Goal: Task Accomplishment & Management: Manage account settings

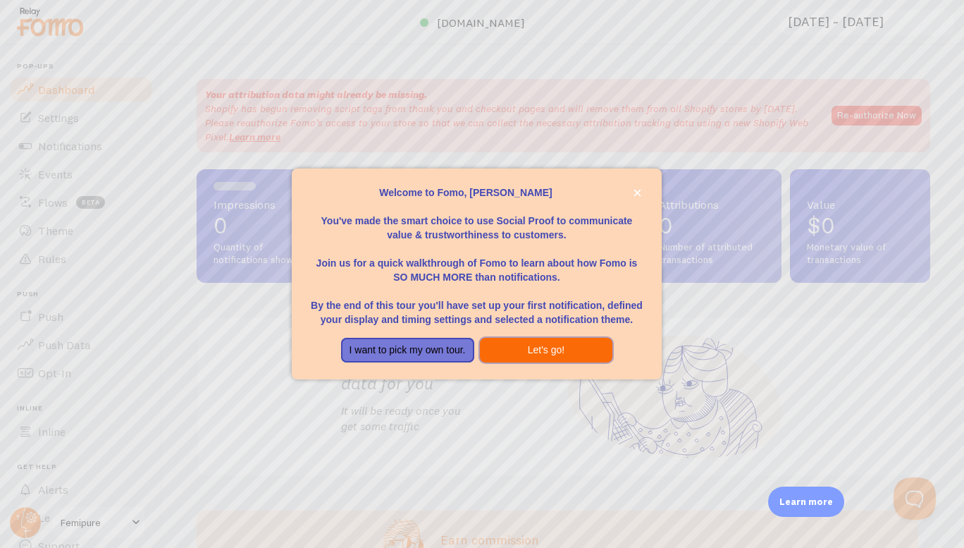
click at [547, 357] on button "Let's go!" at bounding box center [546, 350] width 133 height 25
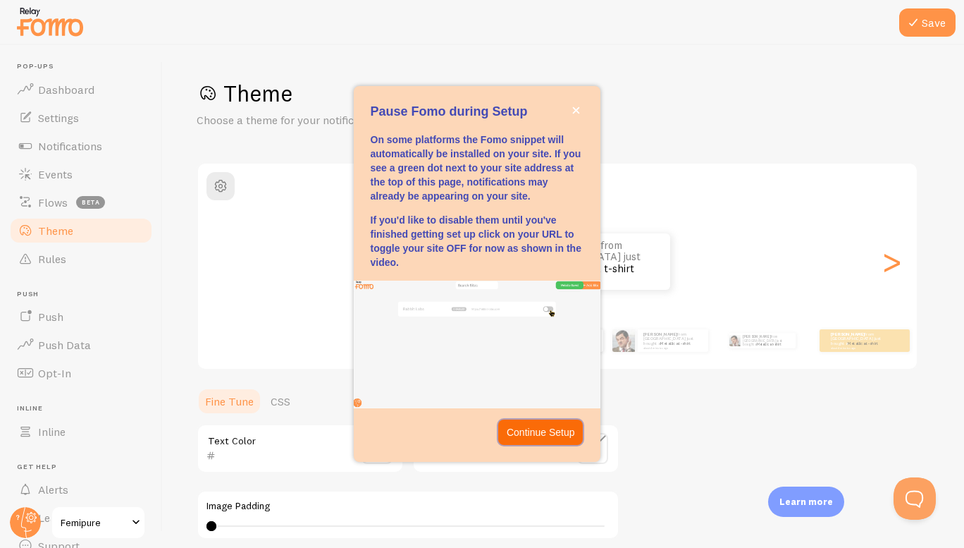
click at [519, 432] on p "Continue Setup" at bounding box center [541, 432] width 68 height 14
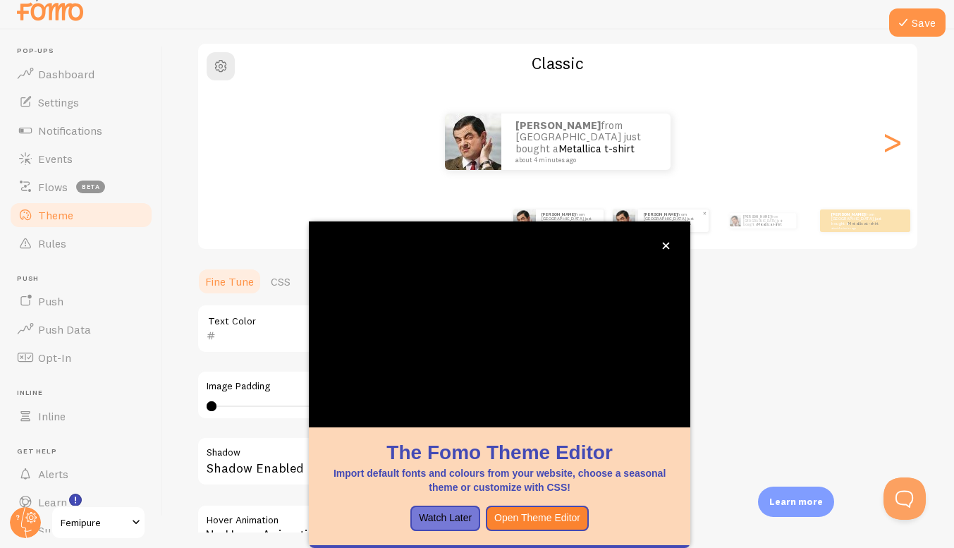
scroll to position [15, 0]
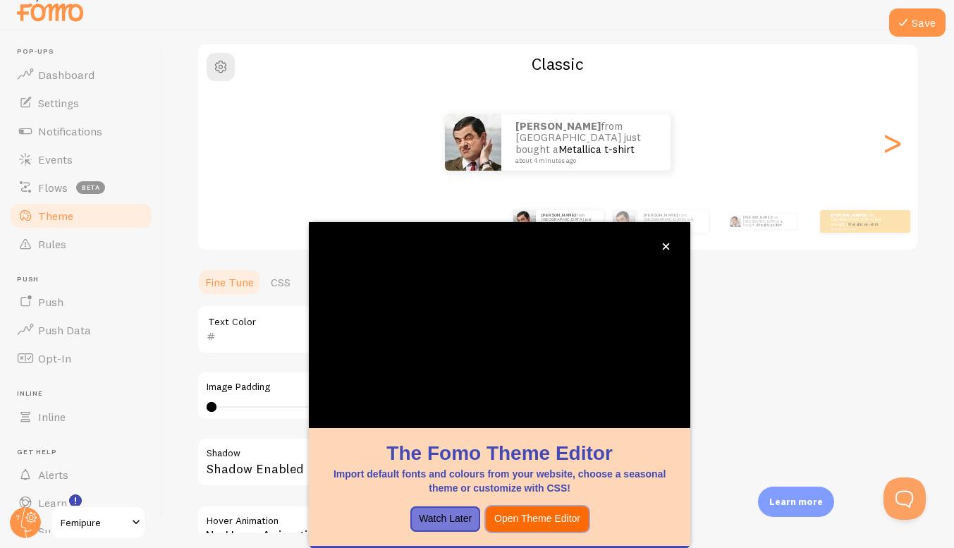
click at [528, 519] on button "Open Theme Editor" at bounding box center [537, 518] width 103 height 25
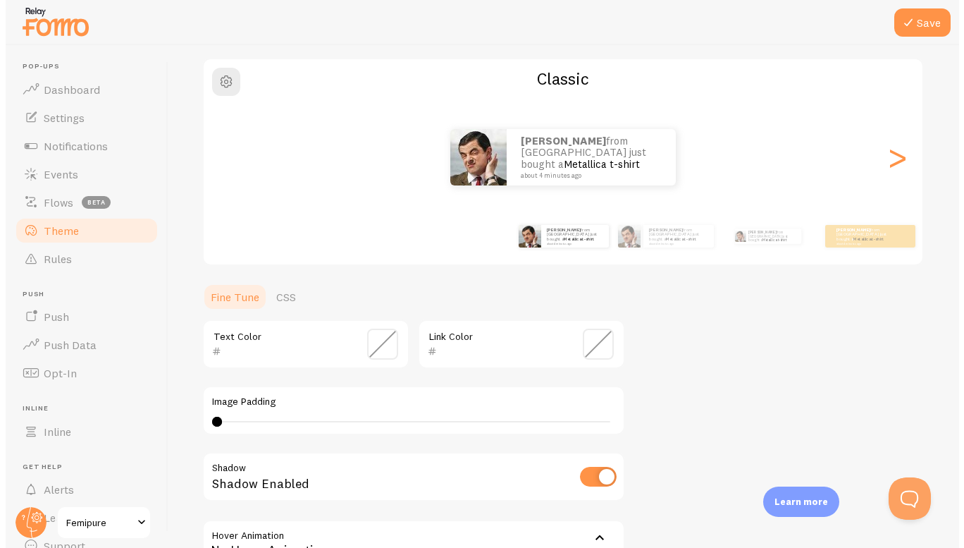
scroll to position [0, 0]
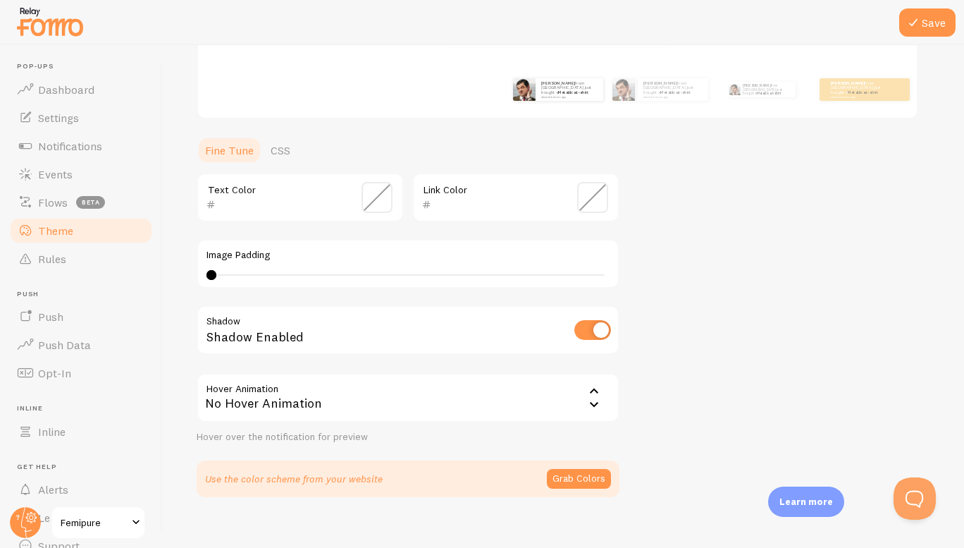
scroll to position [268, 0]
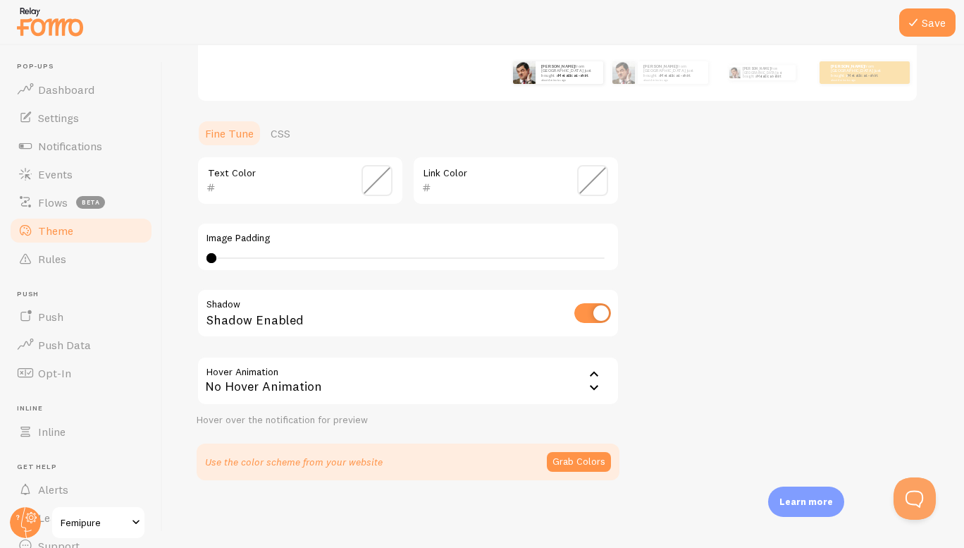
click at [596, 185] on span at bounding box center [592, 180] width 31 height 31
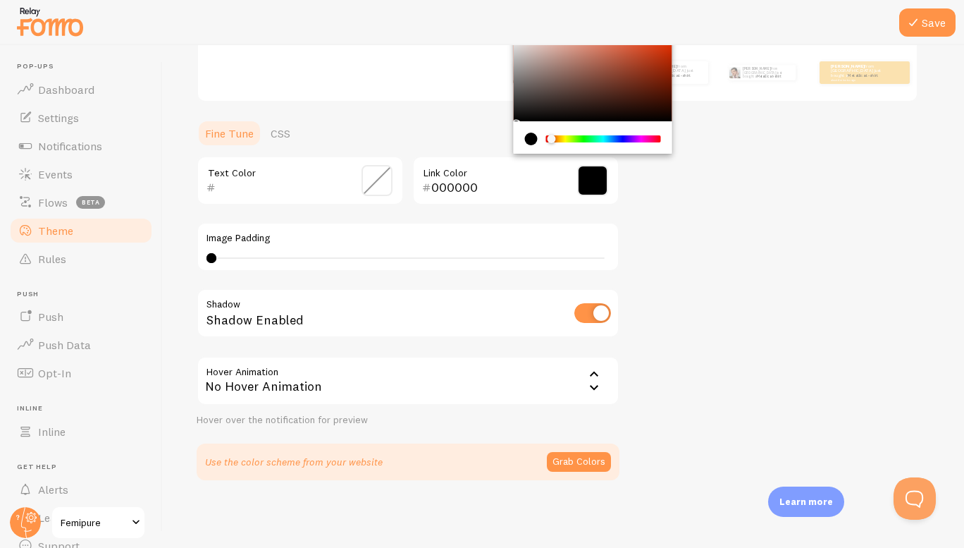
click at [551, 142] on div "Chrome color picker" at bounding box center [551, 139] width 8 height 8
drag, startPoint x: 653, startPoint y: 59, endPoint x: 668, endPoint y: 61, distance: 15.6
click at [653, 60] on div "Chrome color picker" at bounding box center [593, 77] width 159 height 87
type input "000000"
click at [383, 185] on span at bounding box center [377, 180] width 31 height 31
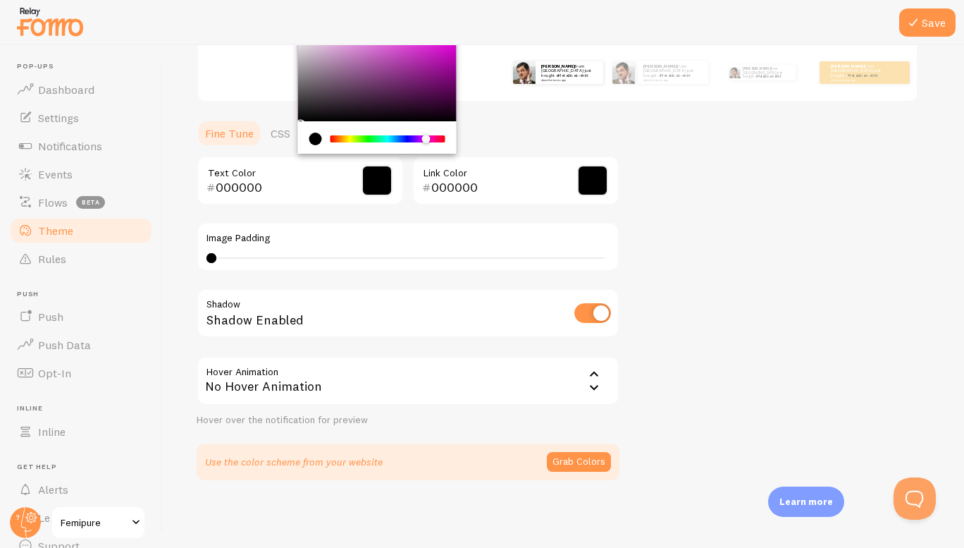
drag, startPoint x: 338, startPoint y: 139, endPoint x: 426, endPoint y: 143, distance: 88.2
click at [426, 143] on div "Chrome color picker" at bounding box center [430, 139] width 8 height 9
drag, startPoint x: 301, startPoint y: 119, endPoint x: 417, endPoint y: 61, distance: 129.9
click at [417, 61] on div "Chrome color picker" at bounding box center [377, 77] width 159 height 87
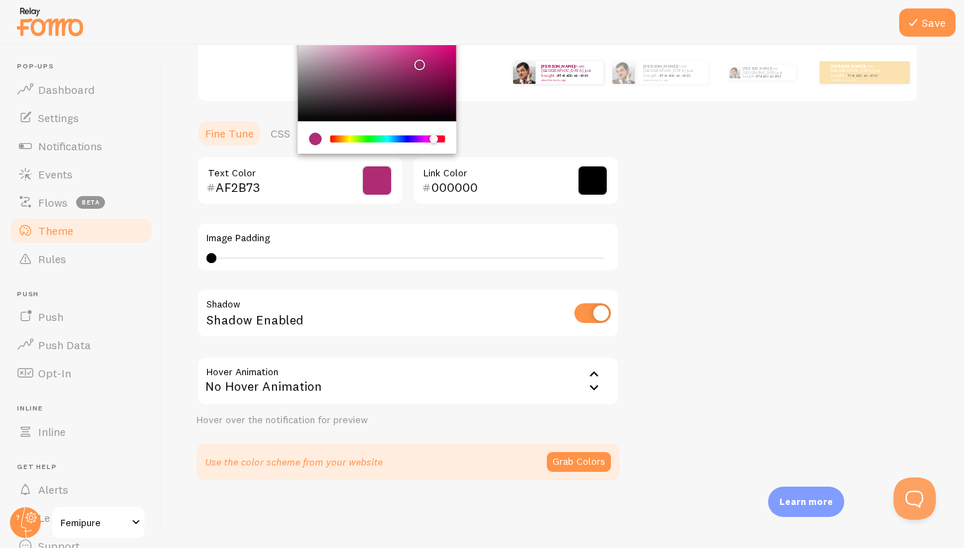
drag, startPoint x: 426, startPoint y: 141, endPoint x: 433, endPoint y: 142, distance: 7.8
click at [433, 142] on div "Chrome color picker" at bounding box center [433, 139] width 8 height 8
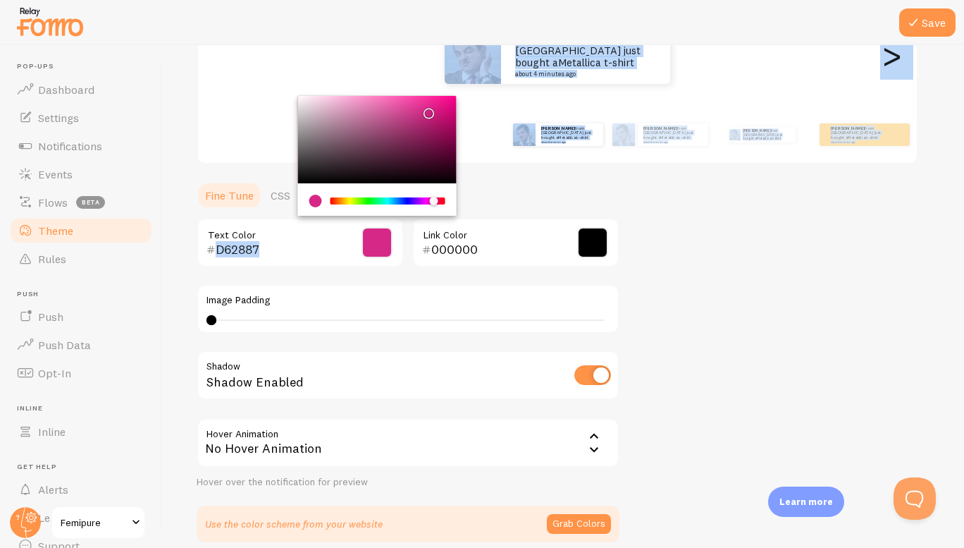
drag, startPoint x: 421, startPoint y: 63, endPoint x: 426, endPoint y: 48, distance: 15.8
click at [426, 48] on div "Theme Choose a theme for your notifications Classic [PERSON_NAME] from [GEOGRAP…" at bounding box center [564, 207] width 734 height 669
type input "FF30A1"
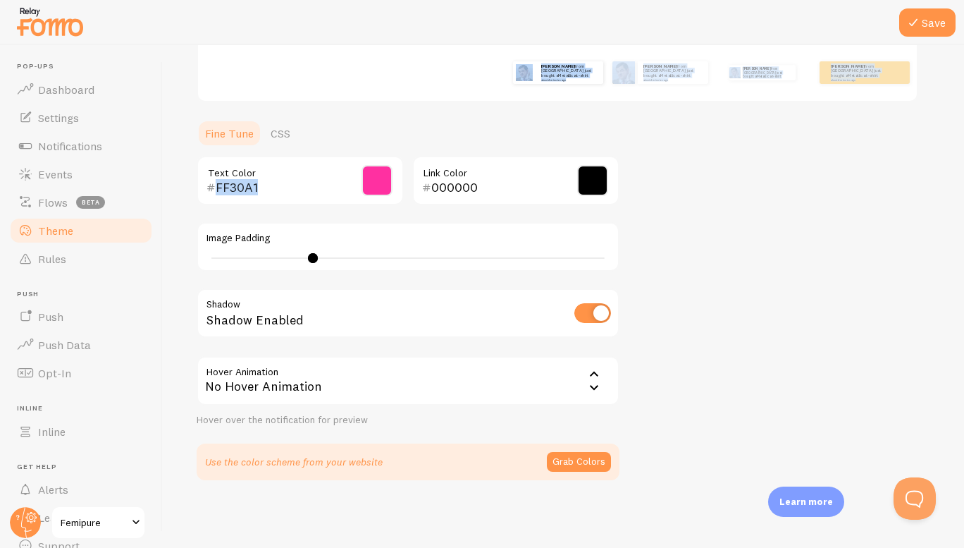
type input "10"
drag, startPoint x: 209, startPoint y: 257, endPoint x: 313, endPoint y: 261, distance: 103.7
click at [313, 261] on div at bounding box center [313, 258] width 10 height 10
click at [582, 375] on div "No Hover Animation" at bounding box center [408, 380] width 423 height 49
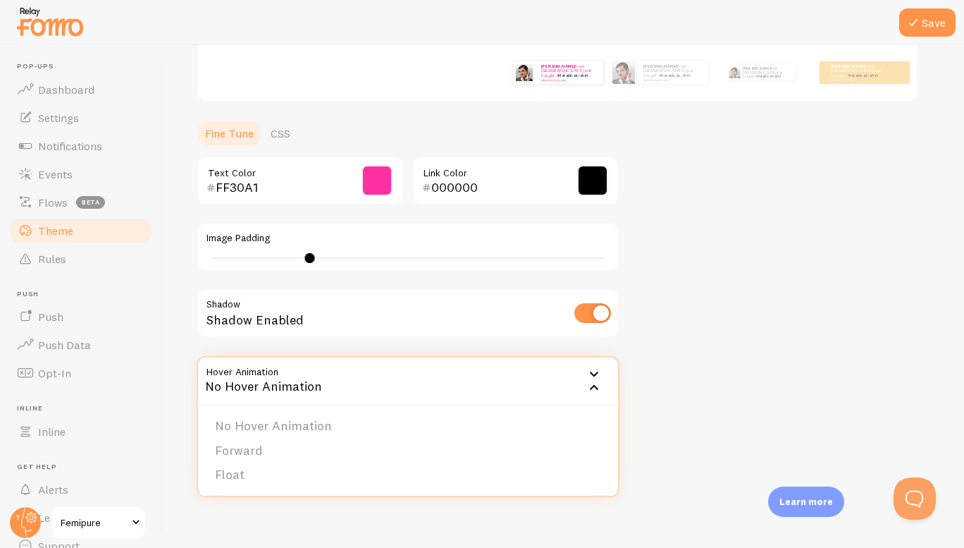
click at [760, 364] on div "Theme Choose a theme for your notifications Classic [PERSON_NAME] from [GEOGRAP…" at bounding box center [564, 145] width 734 height 669
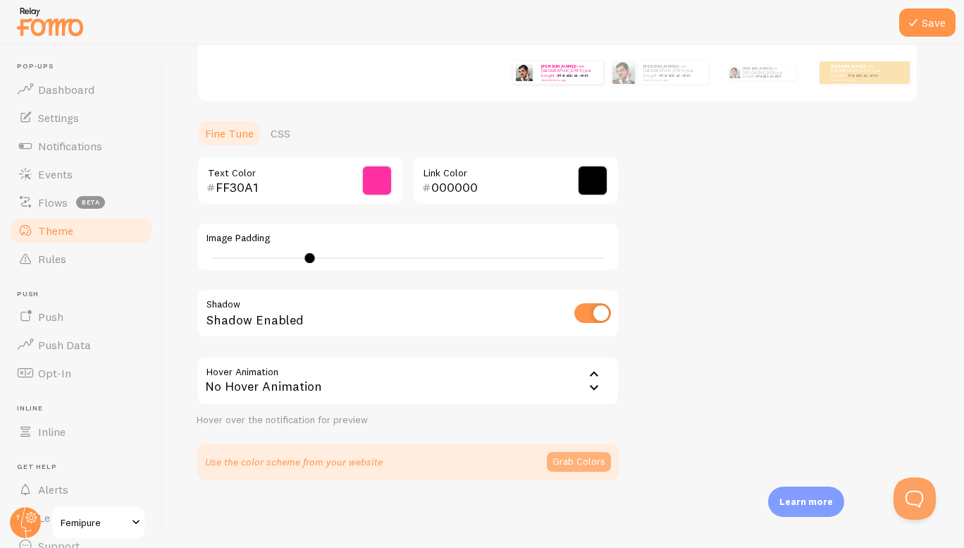
click at [584, 461] on button "Grab Colors" at bounding box center [579, 462] width 64 height 20
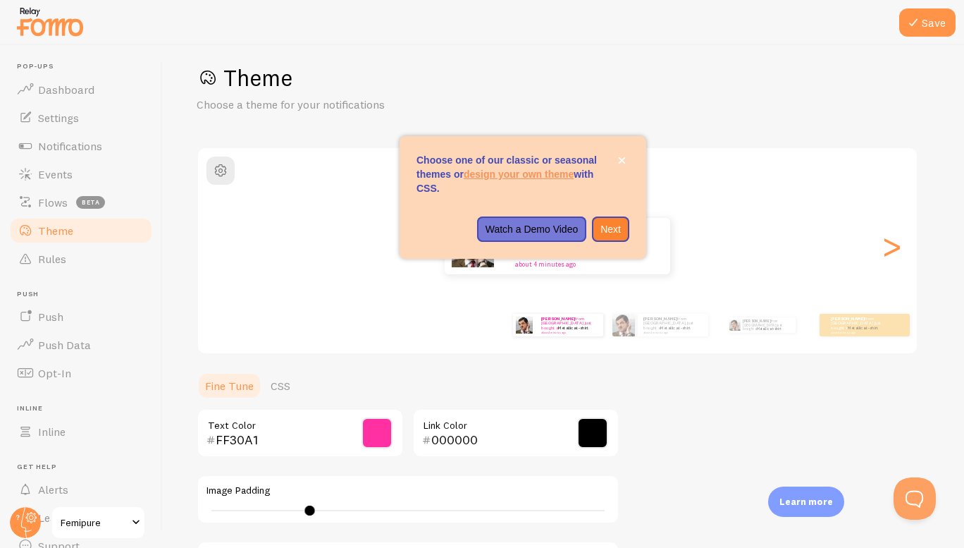
scroll to position [0, 0]
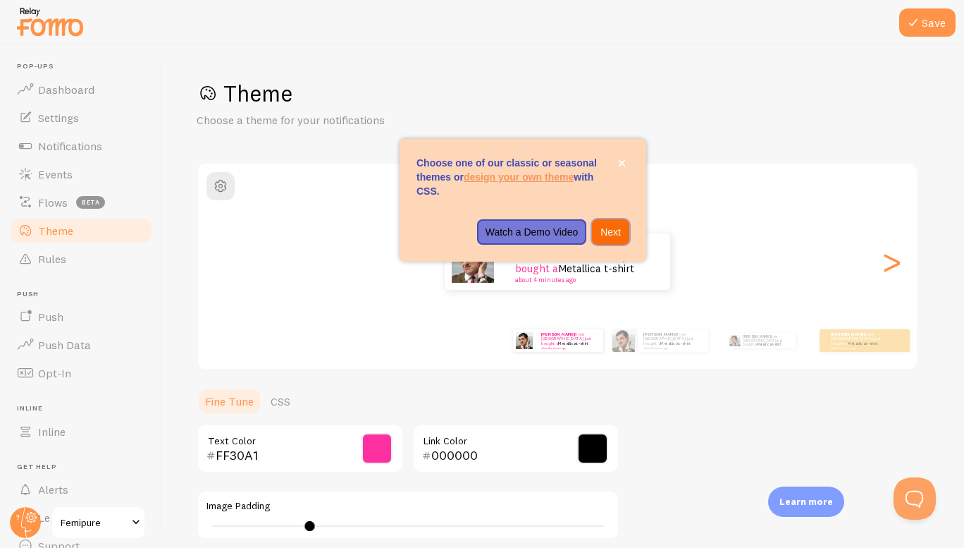
click at [618, 235] on p "Next" at bounding box center [611, 232] width 20 height 14
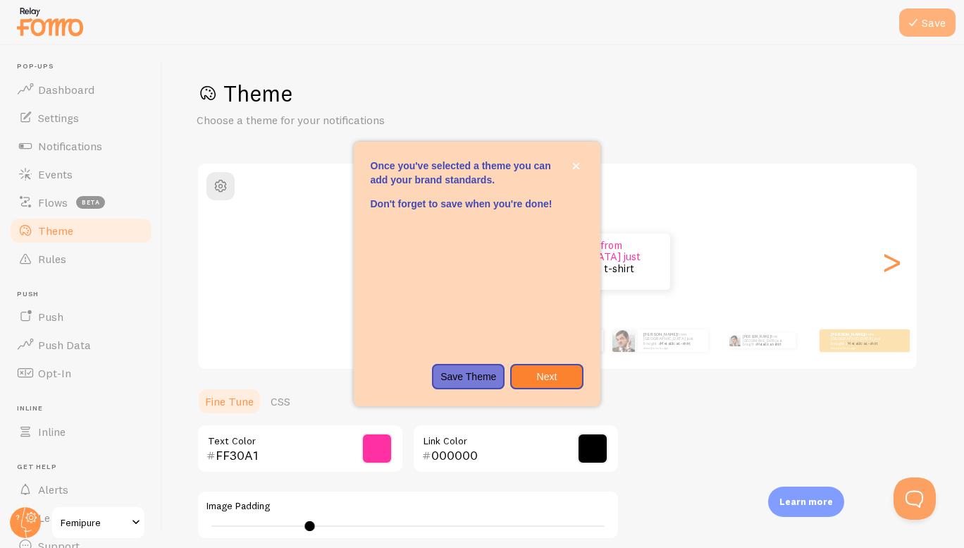
click at [932, 25] on button "Save" at bounding box center [927, 22] width 56 height 28
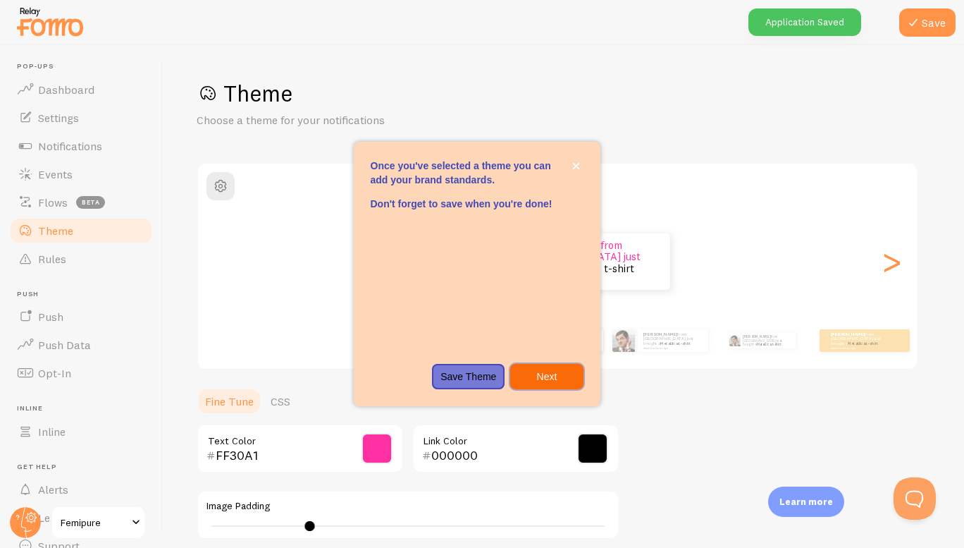
click at [546, 382] on p "Next" at bounding box center [547, 376] width 56 height 14
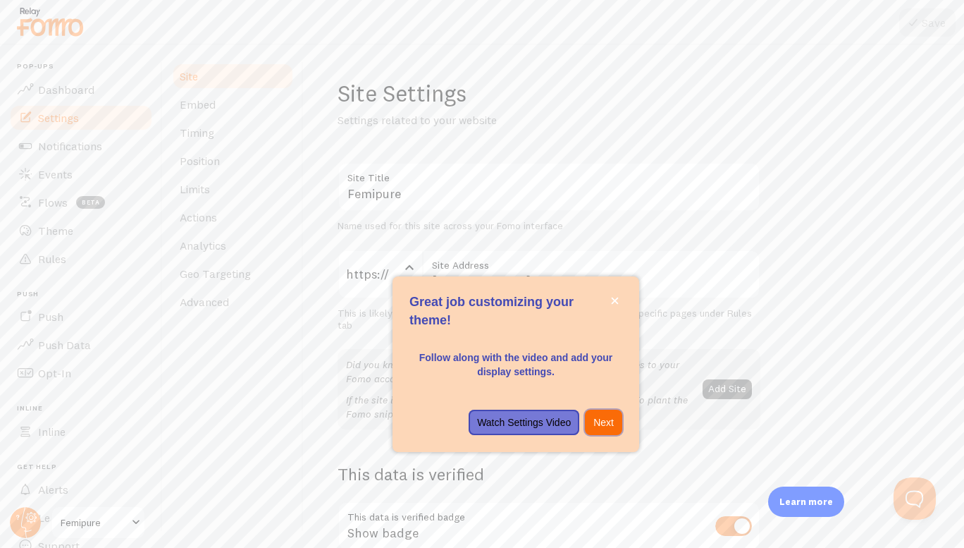
click at [606, 424] on p "Next" at bounding box center [603, 422] width 20 height 14
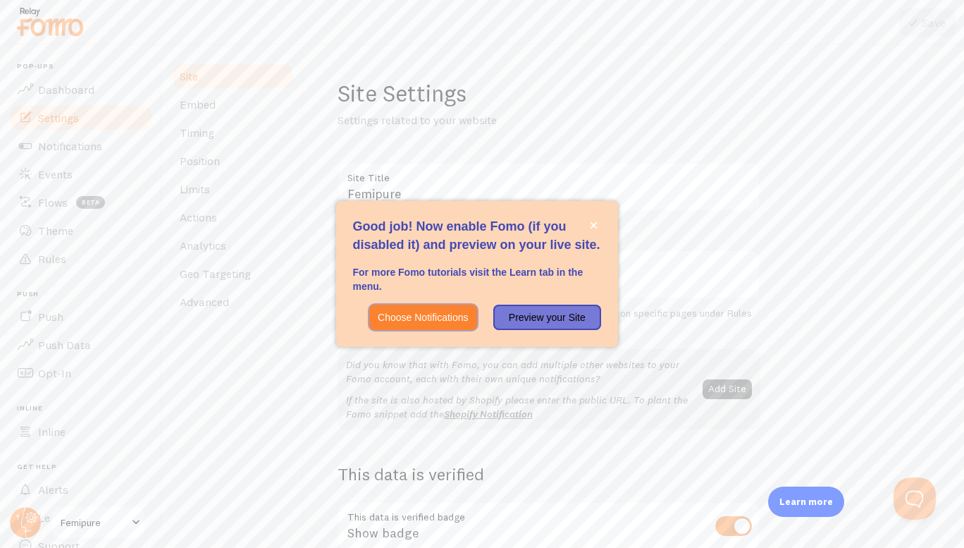
click at [430, 318] on p "Choose Notifications" at bounding box center [423, 317] width 90 height 14
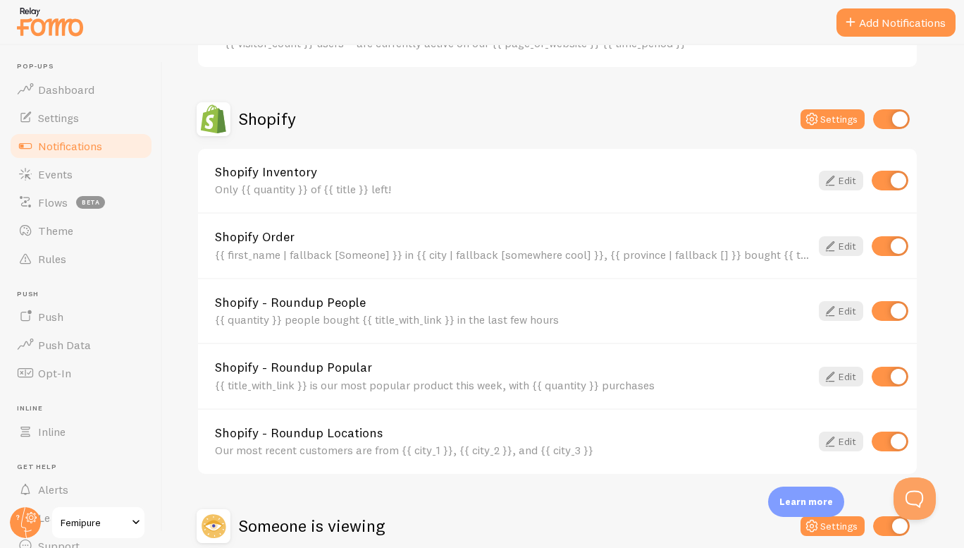
scroll to position [447, 0]
click at [880, 25] on button "Add Notifications" at bounding box center [896, 22] width 119 height 28
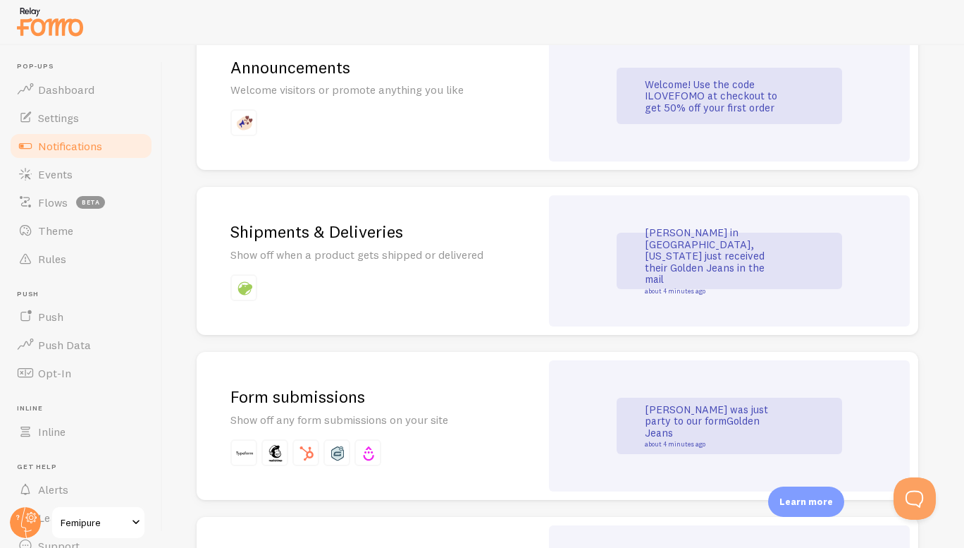
scroll to position [1057, 0]
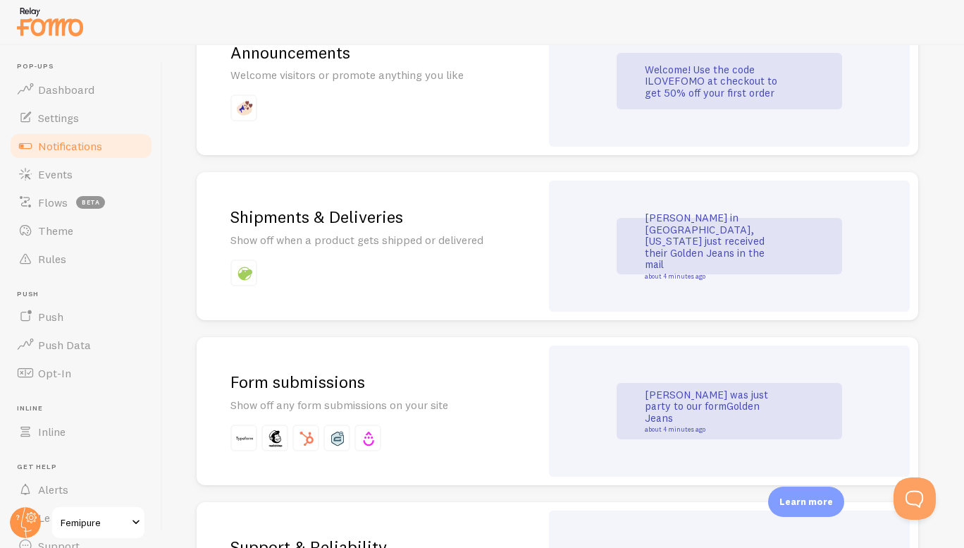
click at [590, 262] on div "[PERSON_NAME] in [GEOGRAPHIC_DATA], [US_STATE] just received their Golden Jeans…" at bounding box center [729, 245] width 361 height 131
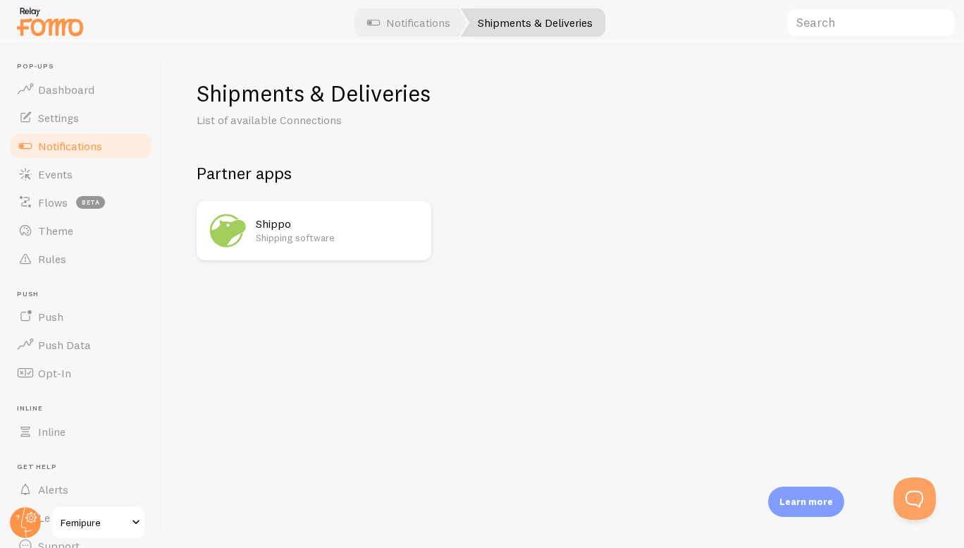
click at [300, 214] on div "Shippo Shipping software" at bounding box center [339, 230] width 167 height 42
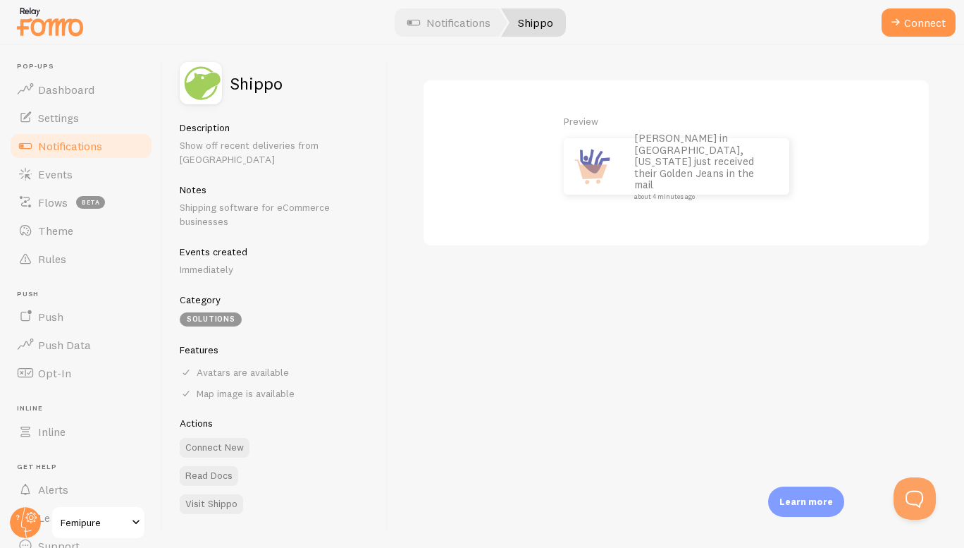
click at [83, 148] on span "Notifications" at bounding box center [70, 146] width 64 height 14
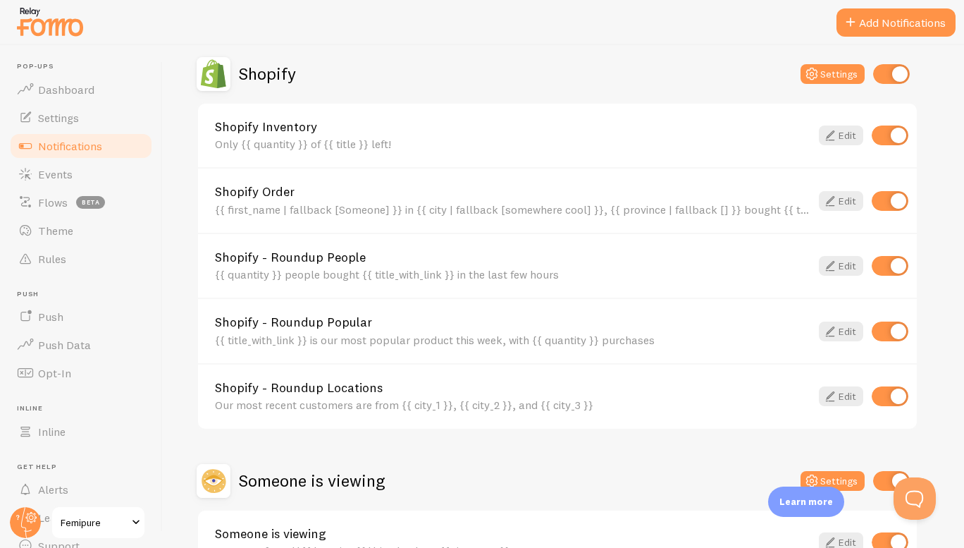
scroll to position [376, 0]
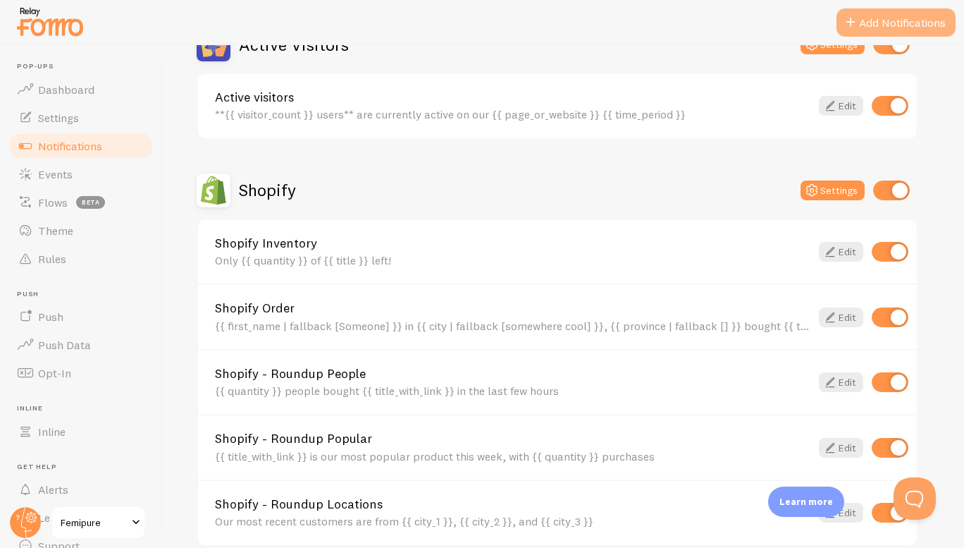
click at [875, 16] on button "Add Notifications" at bounding box center [896, 22] width 119 height 28
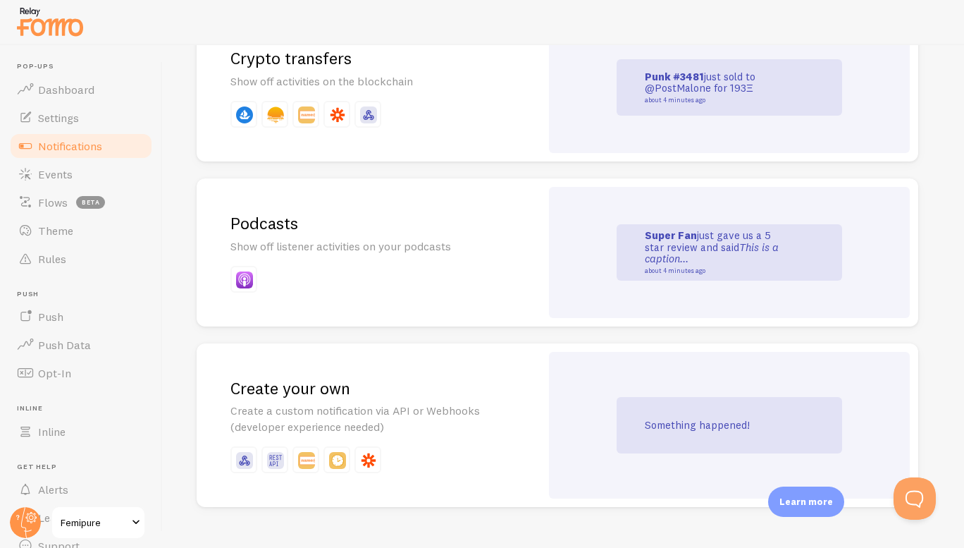
scroll to position [3071, 0]
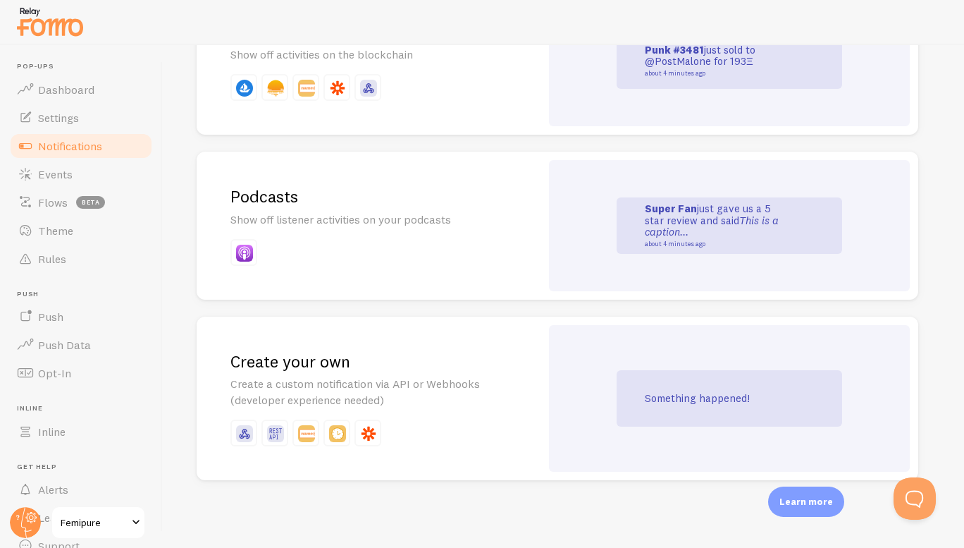
click at [505, 386] on p "Create a custom notification via API or Webhooks (developer experience needed)" at bounding box center [368, 392] width 276 height 32
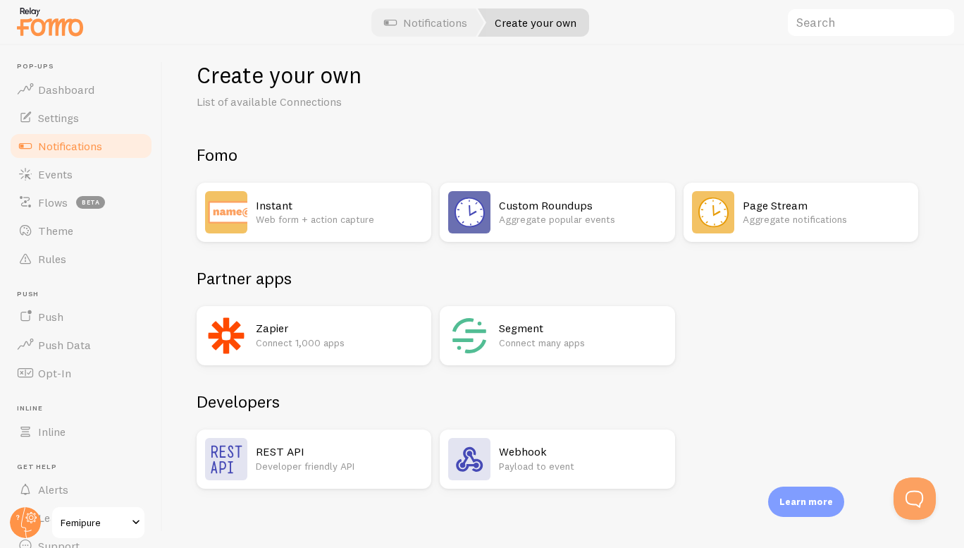
scroll to position [26, 0]
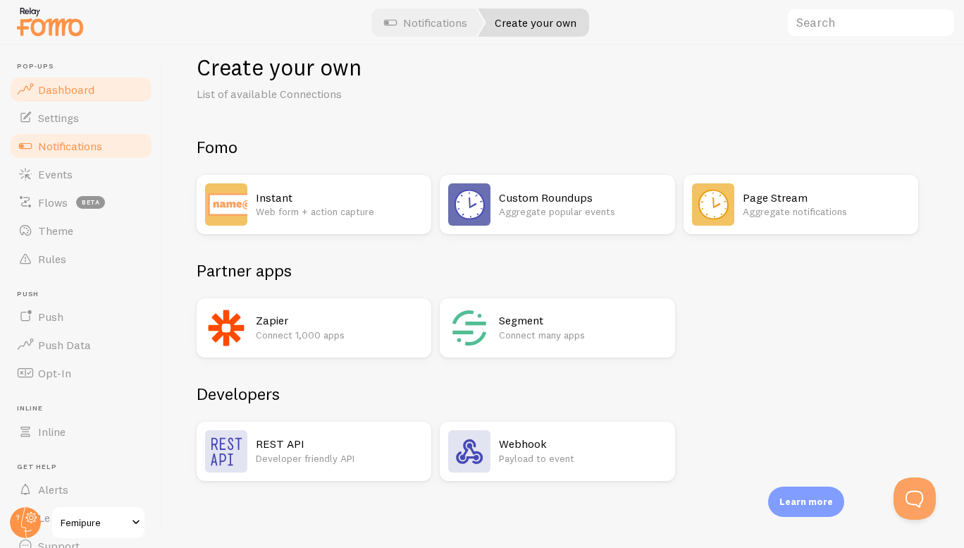
click at [58, 86] on span "Dashboard" at bounding box center [66, 89] width 56 height 14
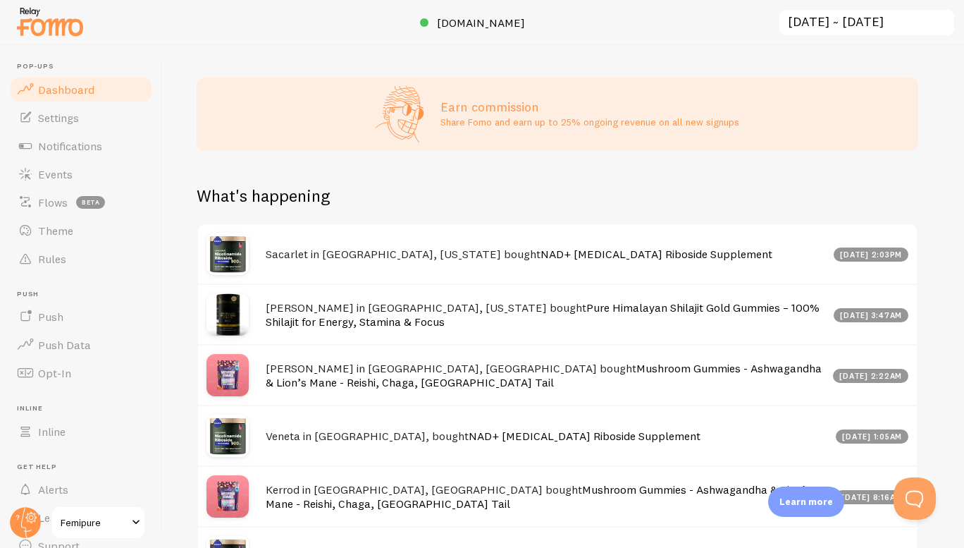
scroll to position [678, 0]
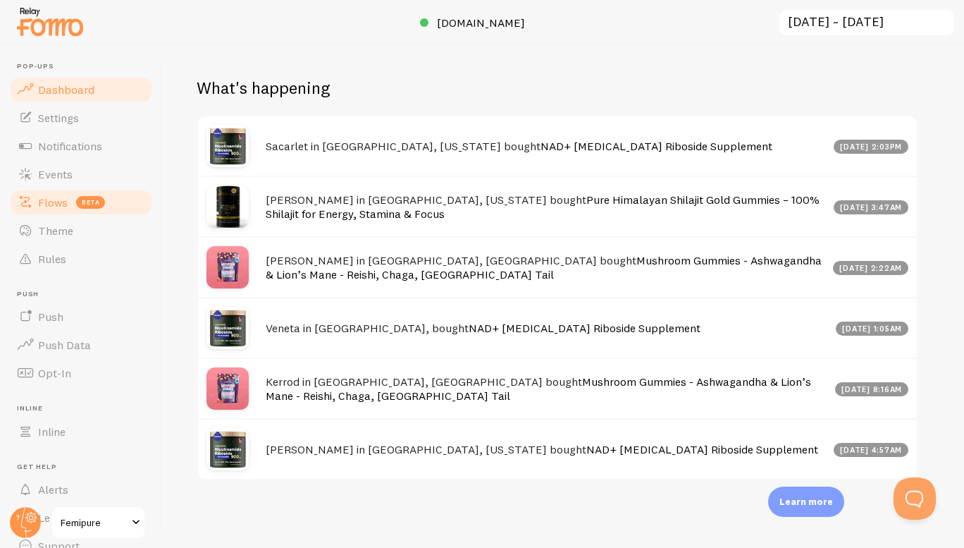
click at [56, 200] on span "Flows" at bounding box center [53, 202] width 30 height 14
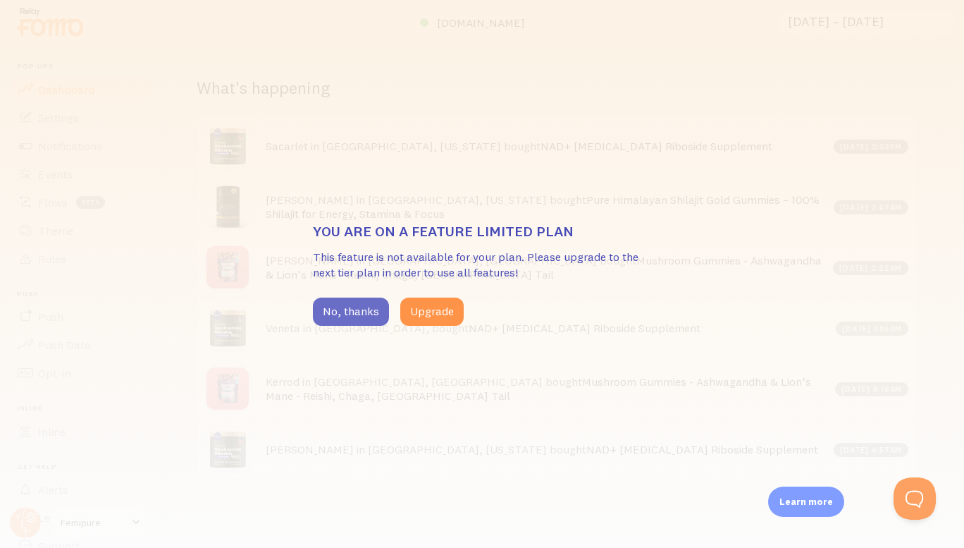
click at [360, 312] on button "No, thanks" at bounding box center [351, 311] width 76 height 28
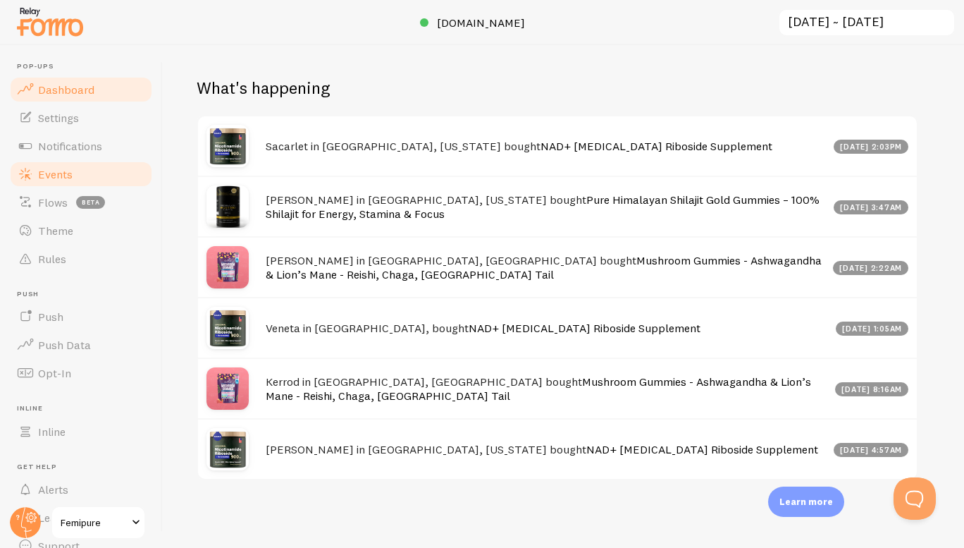
click at [26, 176] on span at bounding box center [25, 174] width 17 height 17
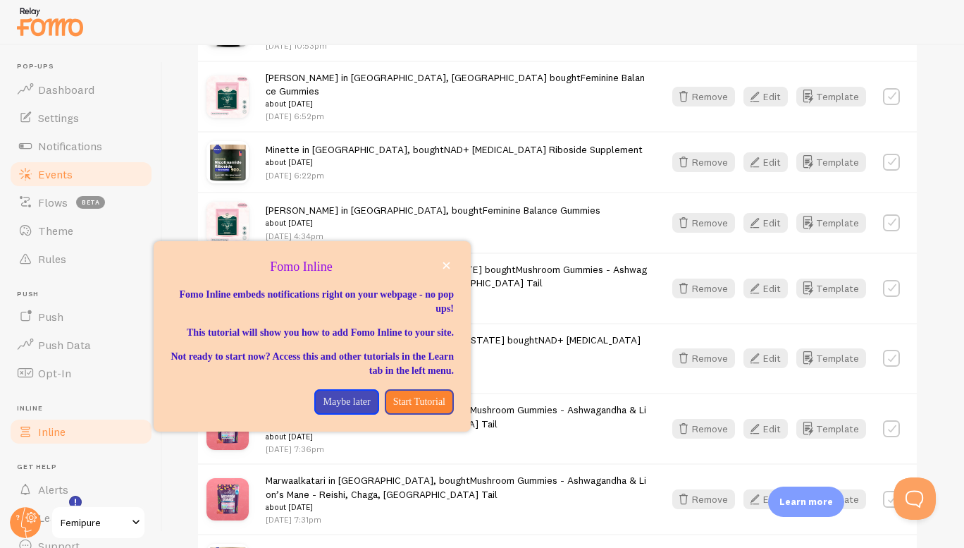
scroll to position [63, 0]
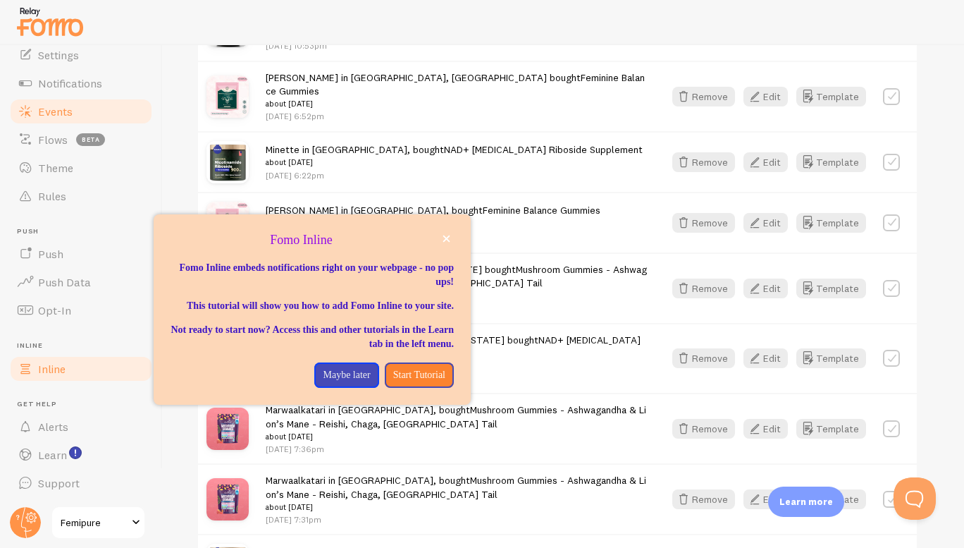
click at [44, 434] on link "Alerts" at bounding box center [80, 426] width 145 height 28
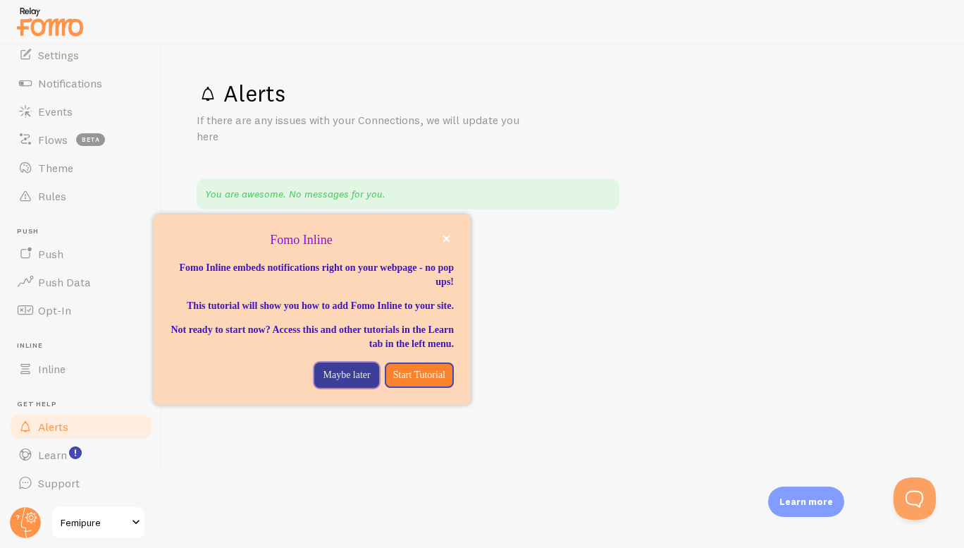
click at [334, 382] on p "Maybe later" at bounding box center [346, 375] width 47 height 14
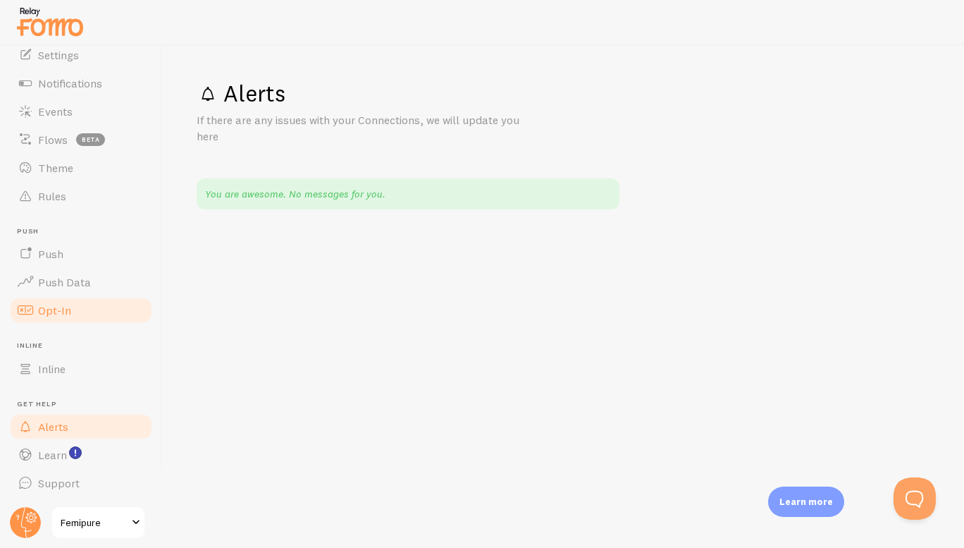
click at [54, 314] on span "Opt-In" at bounding box center [54, 310] width 33 height 14
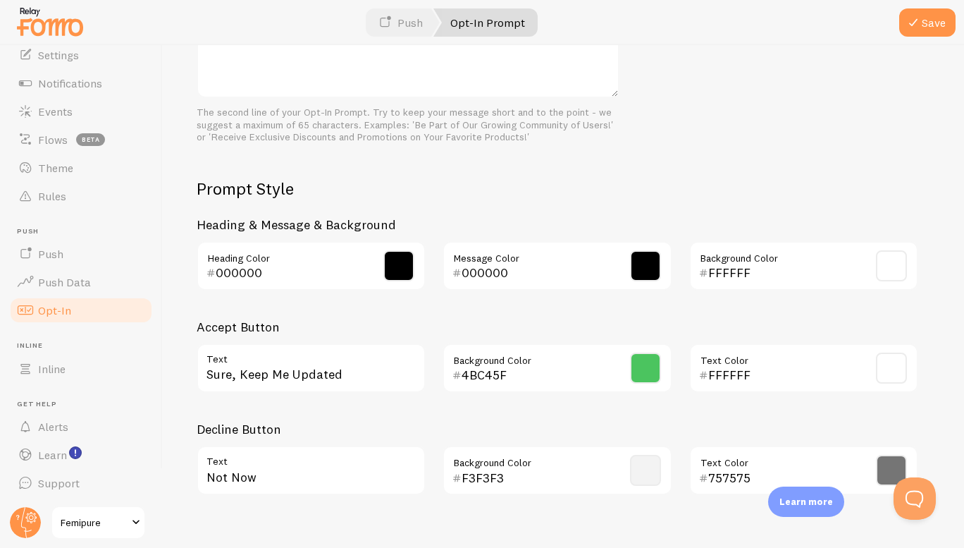
scroll to position [606, 0]
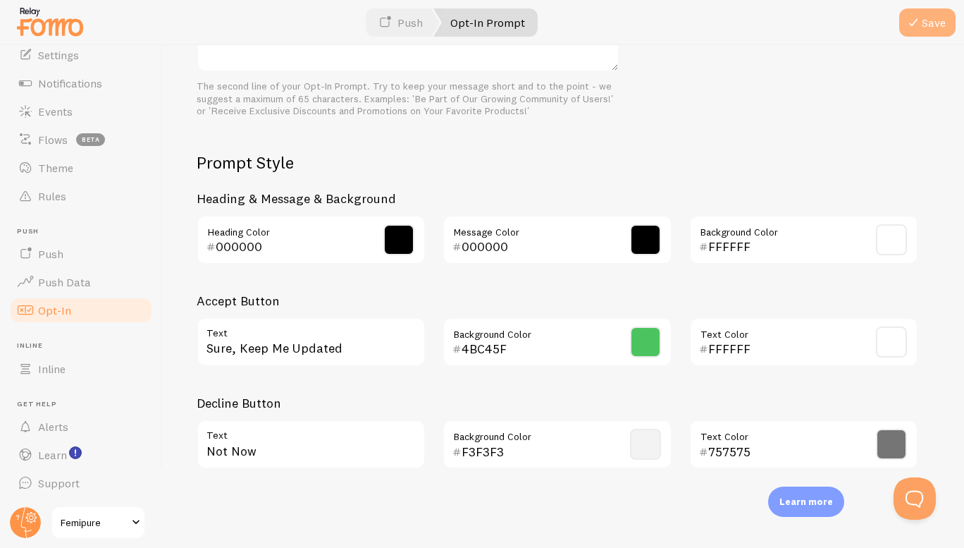
click at [939, 18] on button "Save" at bounding box center [927, 22] width 56 height 28
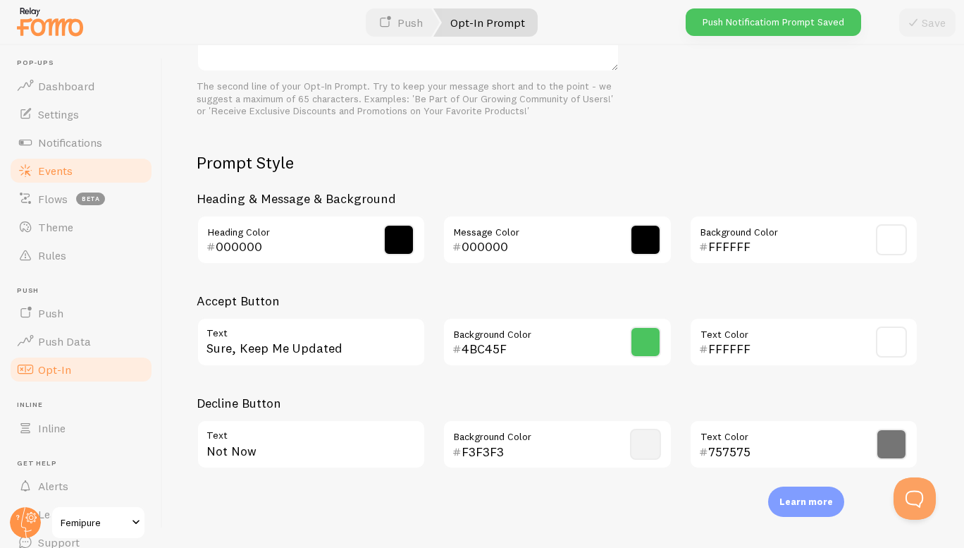
scroll to position [0, 0]
